Goal: Task Accomplishment & Management: Manage account settings

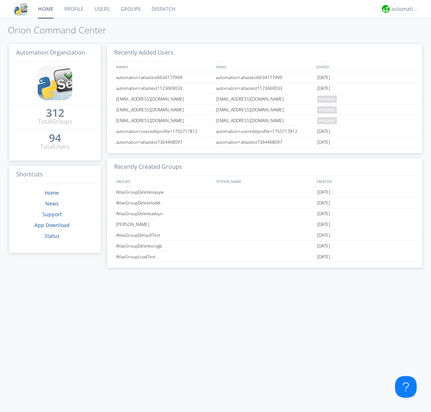
click at [102, 9] on link "Users" at bounding box center [102, 9] width 26 height 18
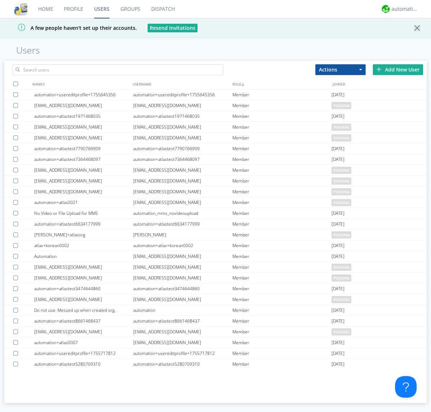
click at [398, 69] on div "Add New User" at bounding box center [398, 69] width 50 height 11
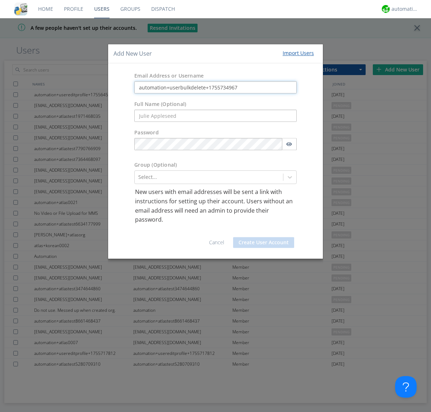
type input "automation+userbulkdelete+1755734967"
click at [264, 242] on button "Create User Account" at bounding box center [263, 242] width 61 height 11
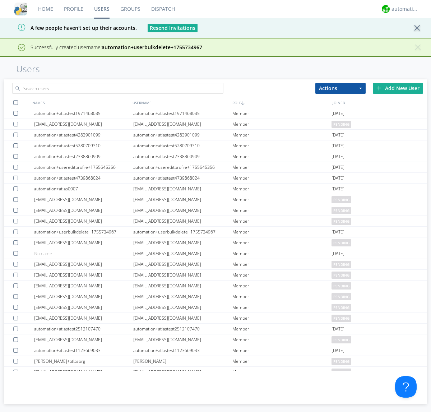
click at [398, 88] on div "Add New User" at bounding box center [398, 88] width 50 height 11
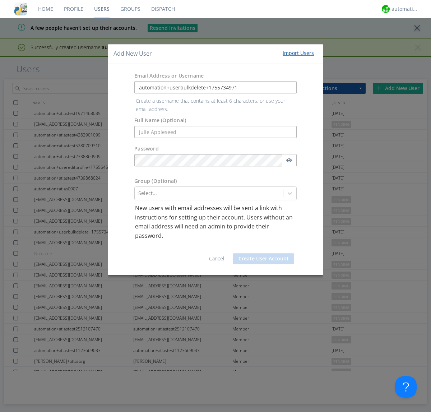
type input "automation+userbulkdelete+1755734971"
click at [264, 253] on button "Create User Account" at bounding box center [263, 258] width 61 height 11
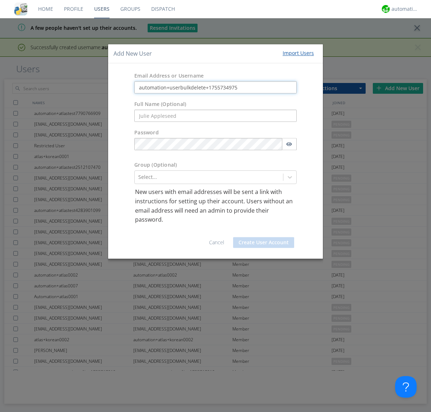
type input "automation+userbulkdelete+1755734975"
click at [264, 242] on button "Create User Account" at bounding box center [263, 242] width 61 height 11
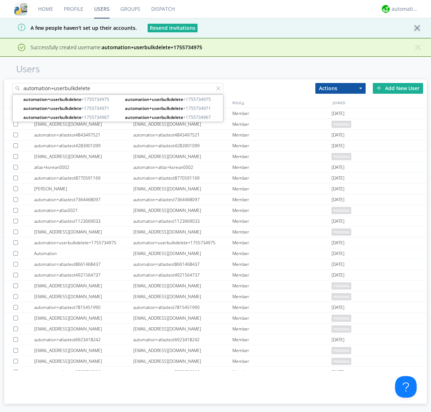
type input "automation+userbulkdelete"
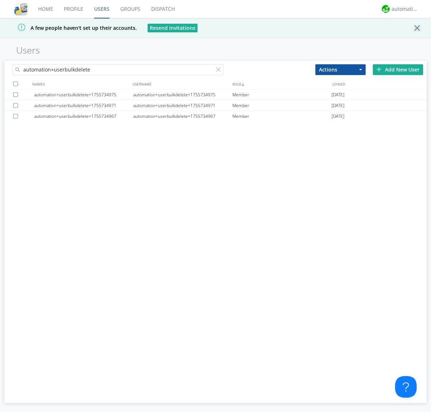
click at [15, 84] on div at bounding box center [15, 84] width 5 height 5
click at [341, 69] on button "Actions" at bounding box center [341, 69] width 50 height 11
click at [0, 0] on link "Delete User" at bounding box center [0, 0] width 0 height 0
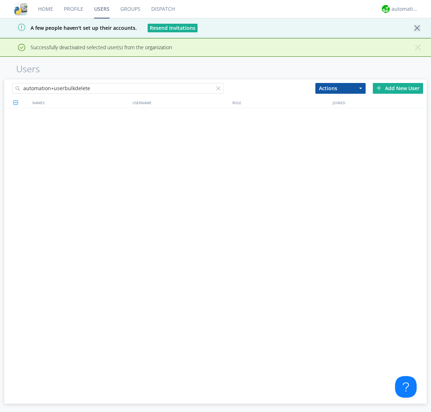
click at [220, 86] on div at bounding box center [219, 89] width 7 height 7
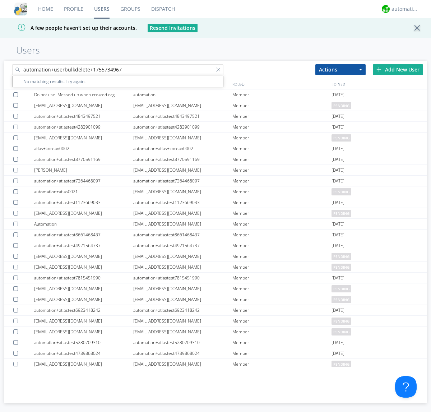
type input "automation+userbulkdelete+1755734967"
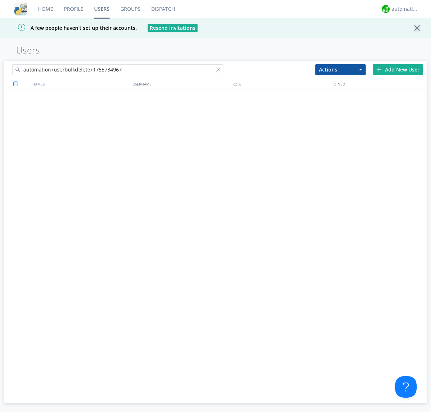
click at [220, 71] on div at bounding box center [219, 71] width 7 height 7
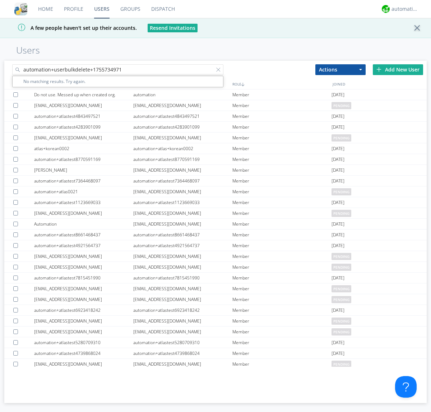
type input "automation+userbulkdelete+1755734971"
